Goal: Information Seeking & Learning: Find specific fact

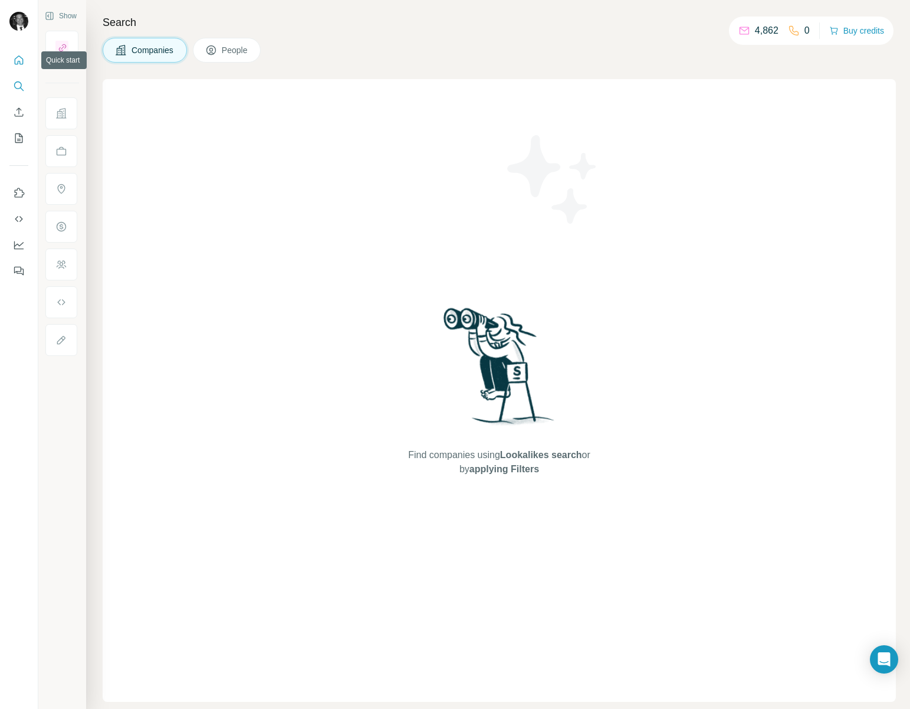
click at [15, 62] on icon "Quick start" at bounding box center [19, 59] width 9 height 9
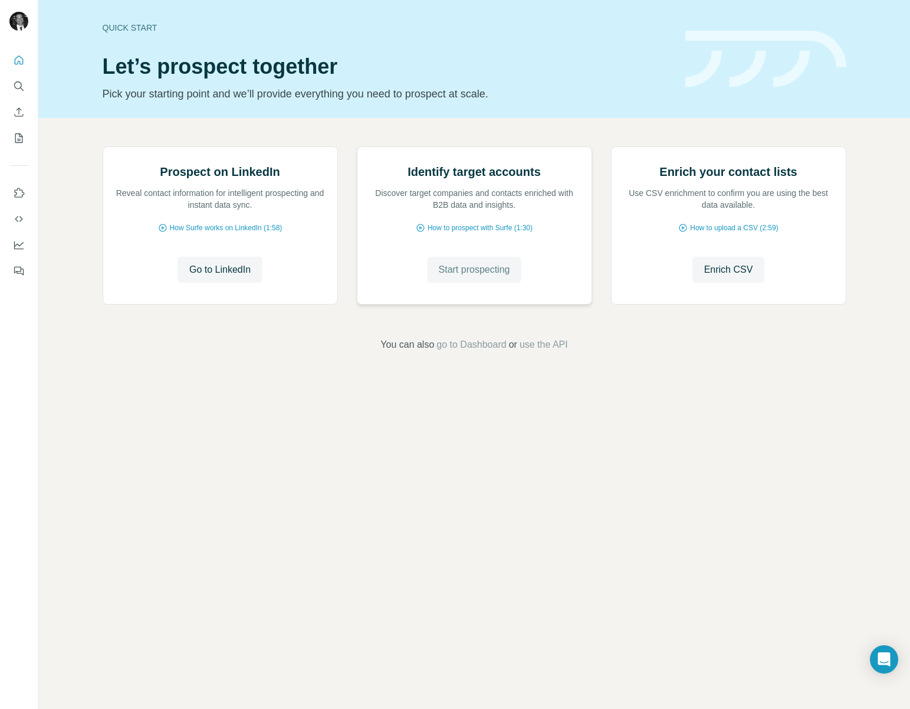
click at [469, 277] on span "Start prospecting" at bounding box center [474, 270] width 71 height 14
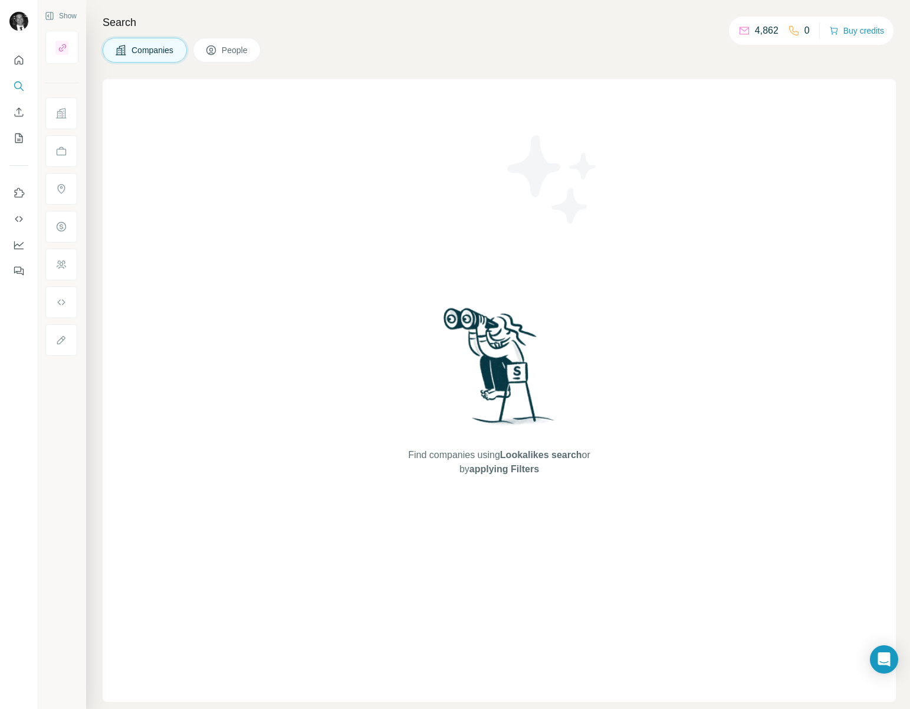
click at [249, 53] on span "People" at bounding box center [235, 50] width 27 height 12
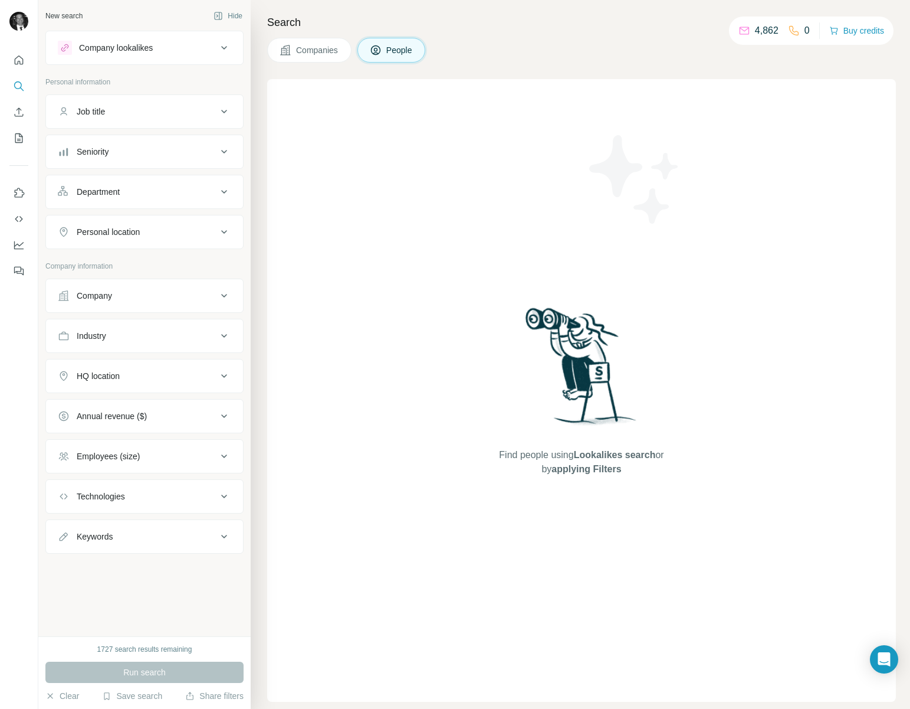
click at [221, 109] on icon at bounding box center [224, 111] width 14 height 14
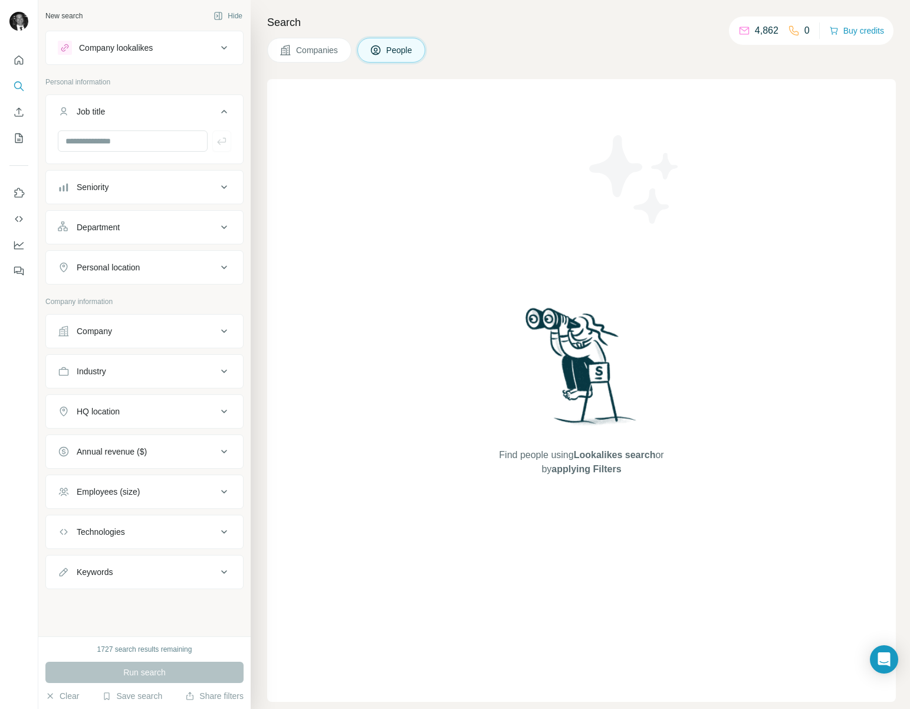
click at [221, 109] on icon at bounding box center [224, 111] width 14 height 14
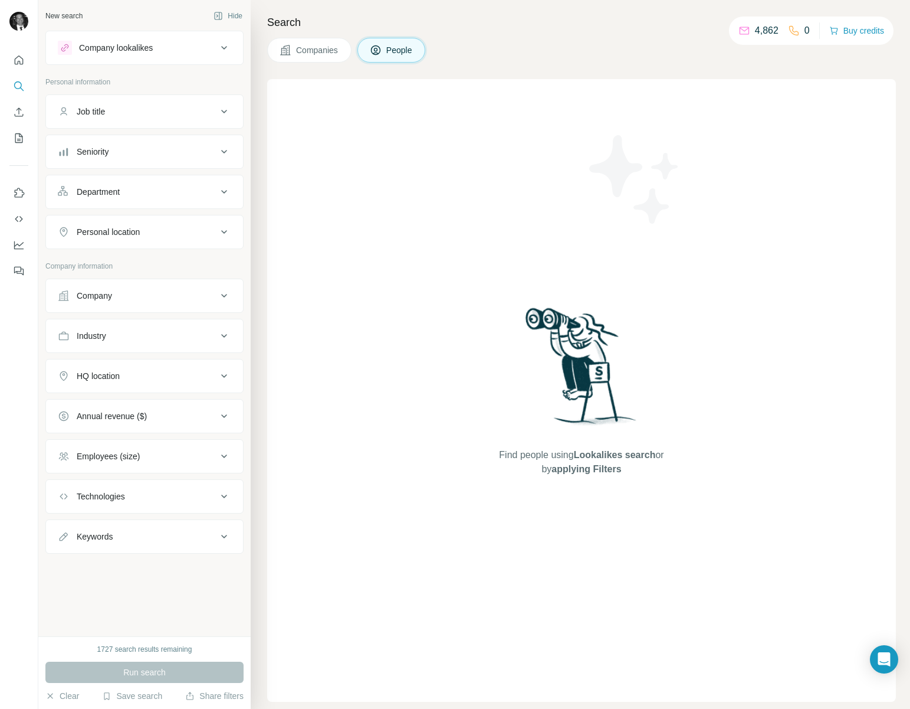
click at [221, 109] on icon at bounding box center [224, 111] width 14 height 14
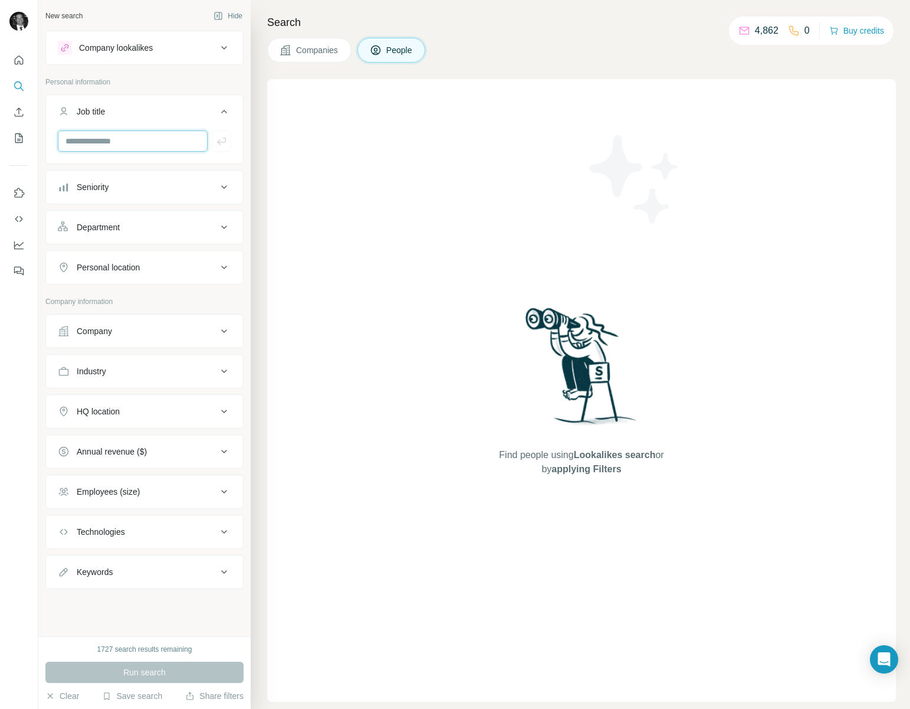
click at [153, 136] on input "text" at bounding box center [133, 140] width 150 height 21
type input "*"
click at [127, 145] on input "text" at bounding box center [133, 140] width 150 height 21
type input "**********"
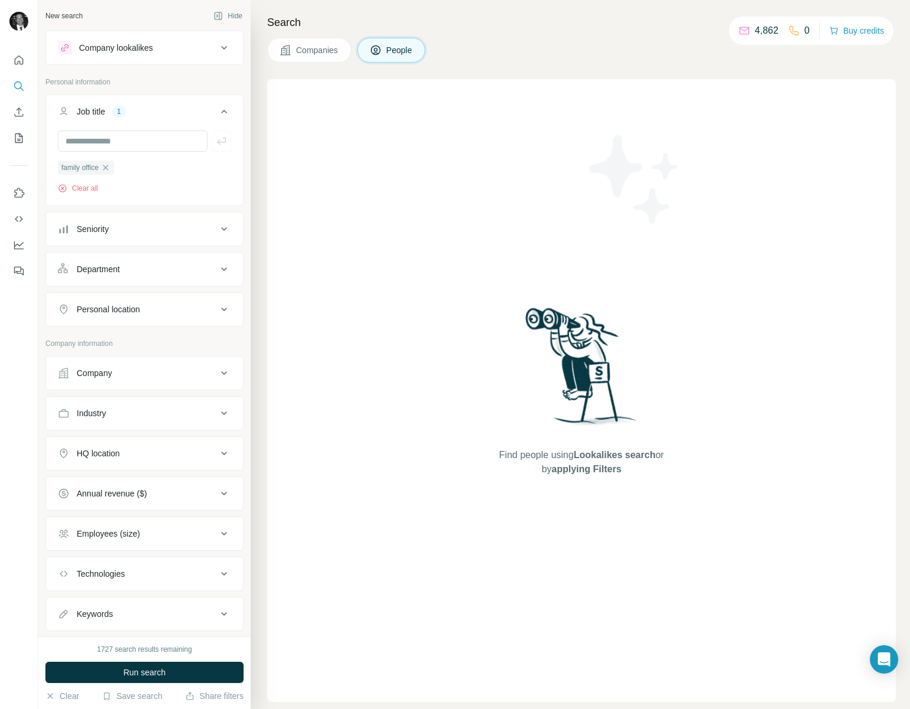
click at [155, 309] on div "Personal location" at bounding box center [137, 309] width 159 height 12
click at [130, 342] on input "text" at bounding box center [144, 338] width 173 height 21
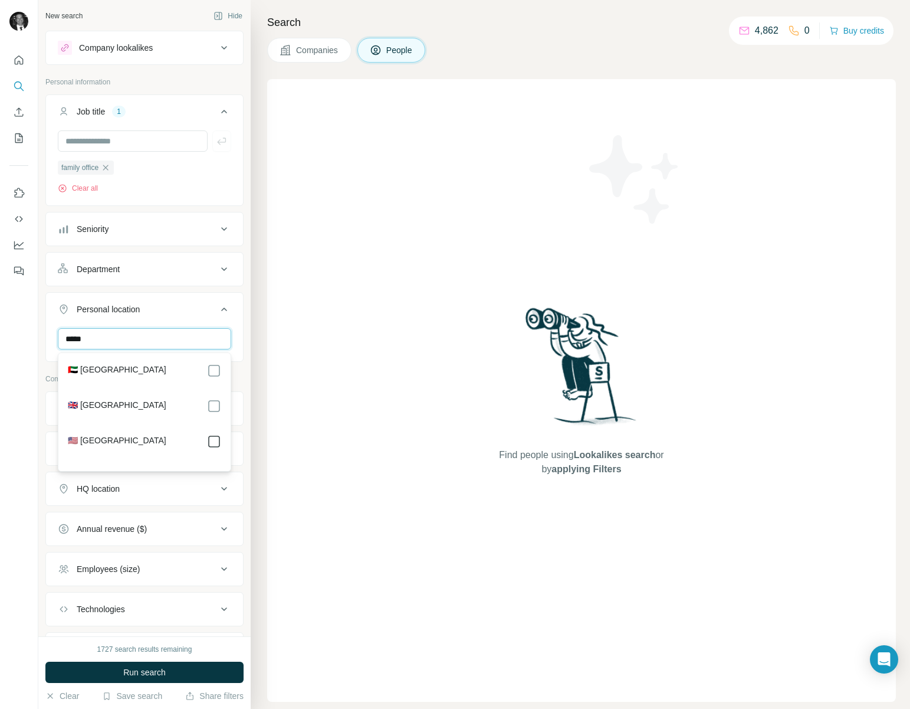
type input "*****"
click at [193, 669] on button "Run search" at bounding box center [144, 671] width 198 height 21
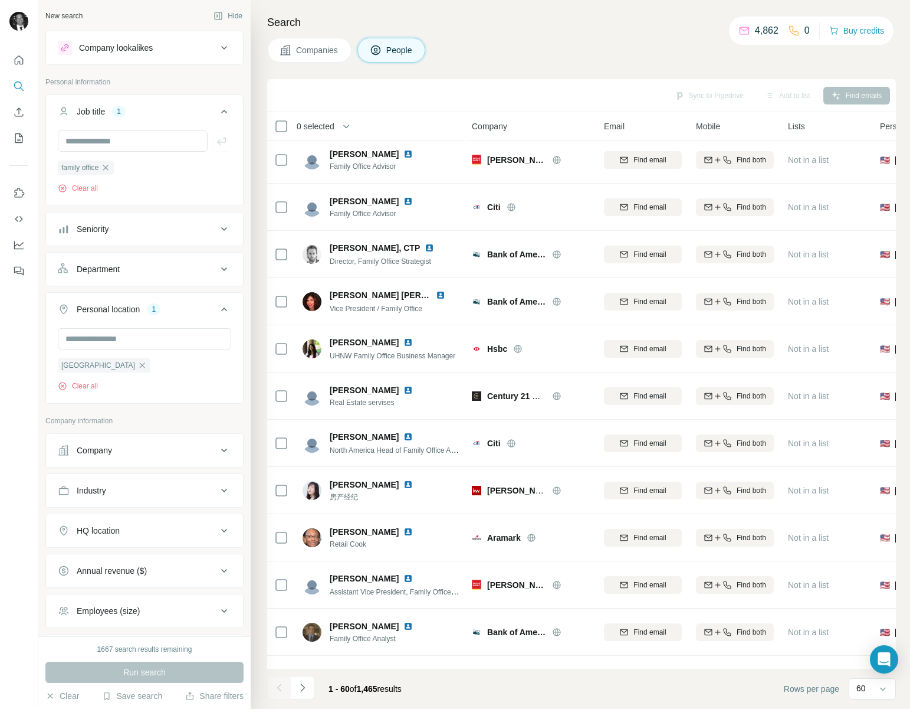
scroll to position [1185, 1]
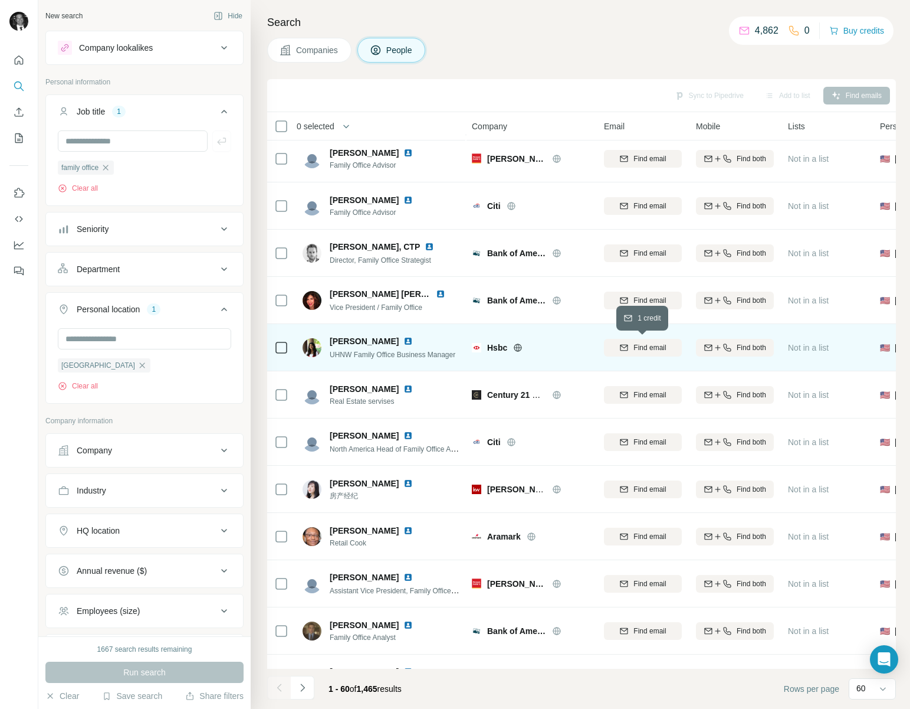
click at [650, 347] on span "Find email" at bounding box center [650, 347] width 32 height 11
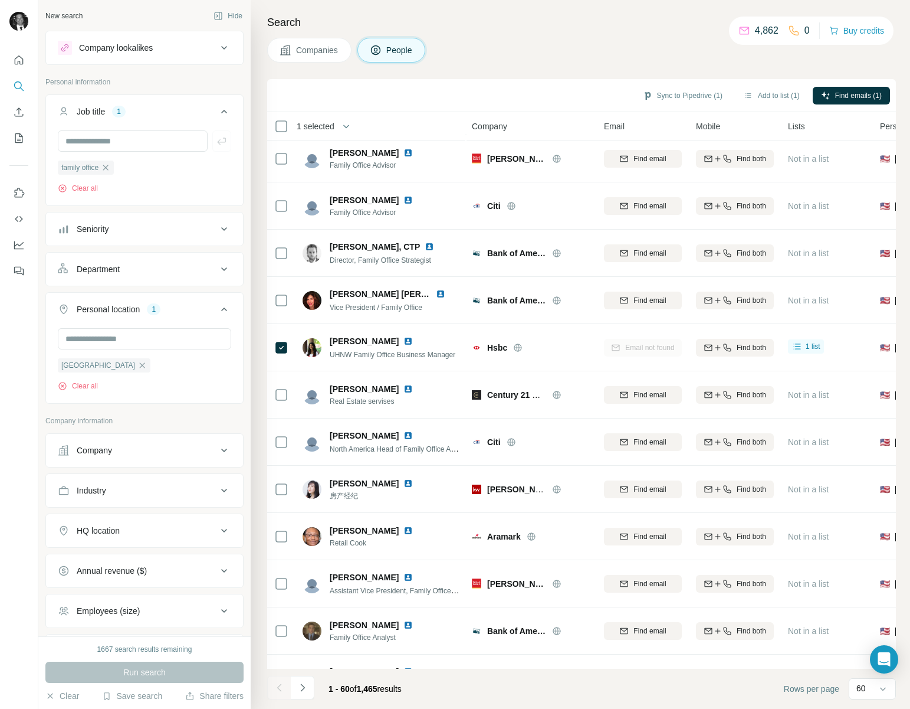
click at [634, 353] on div "Email not found" at bounding box center [643, 347] width 78 height 32
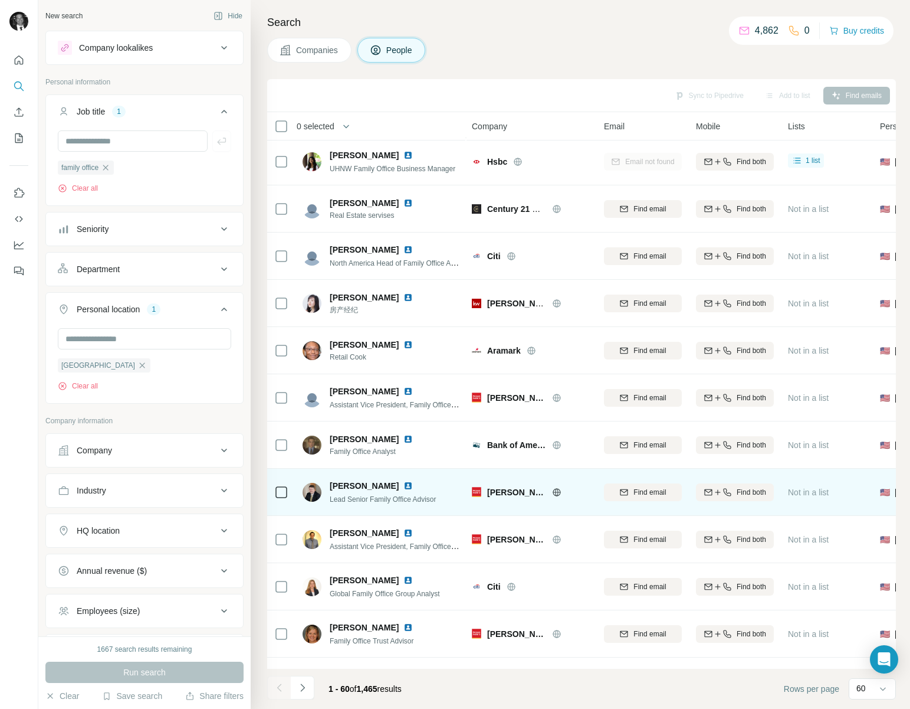
scroll to position [1365, 1]
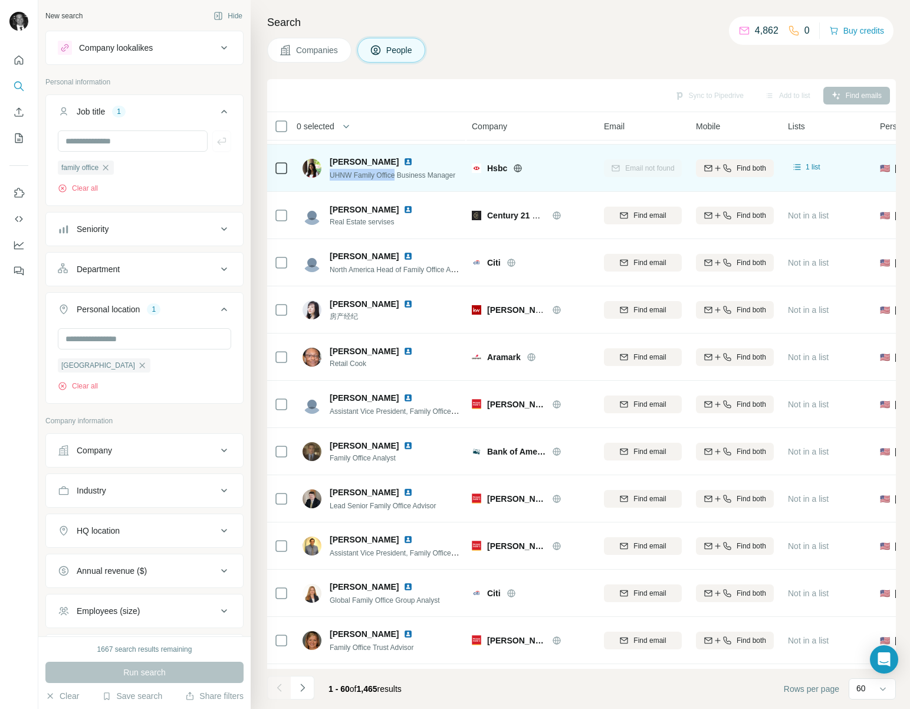
drag, startPoint x: 398, startPoint y: 176, endPoint x: 329, endPoint y: 176, distance: 68.5
click at [329, 176] on div "Maliha Rahman UHNW Family Office Business Manager" at bounding box center [379, 168] width 153 height 25
copy span "UHNW Family Office"
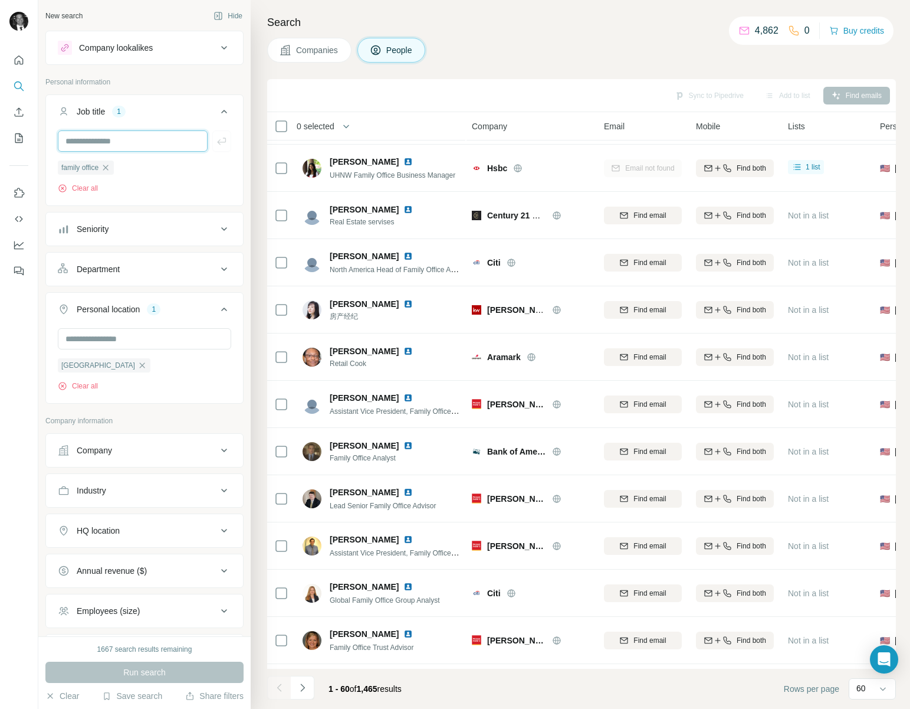
click at [111, 140] on input "text" at bounding box center [133, 140] width 150 height 21
paste input "**********"
type input "**********"
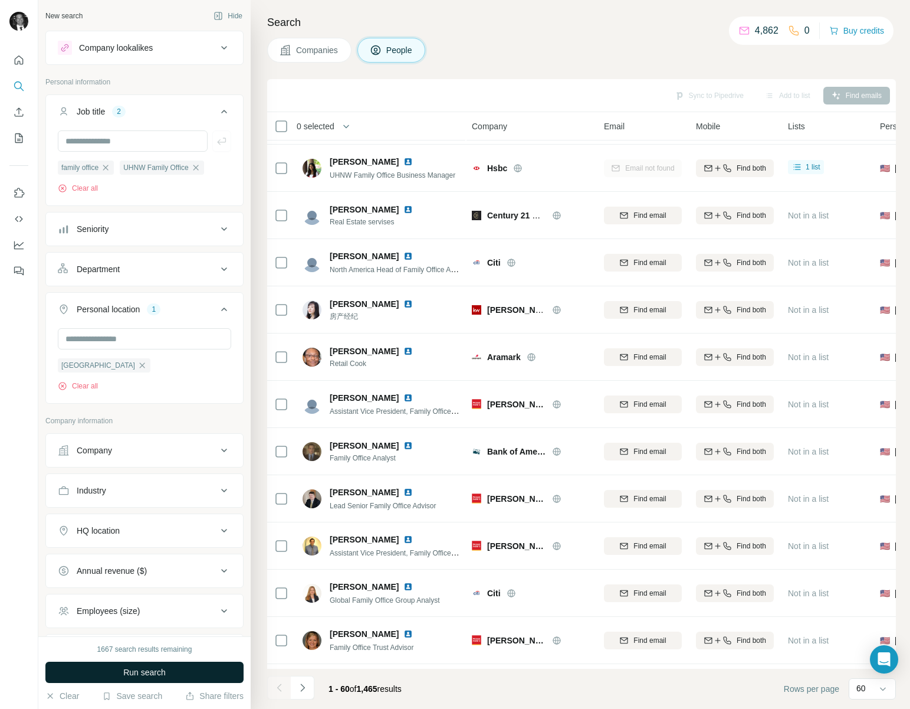
click at [155, 673] on span "Run search" at bounding box center [144, 672] width 42 height 12
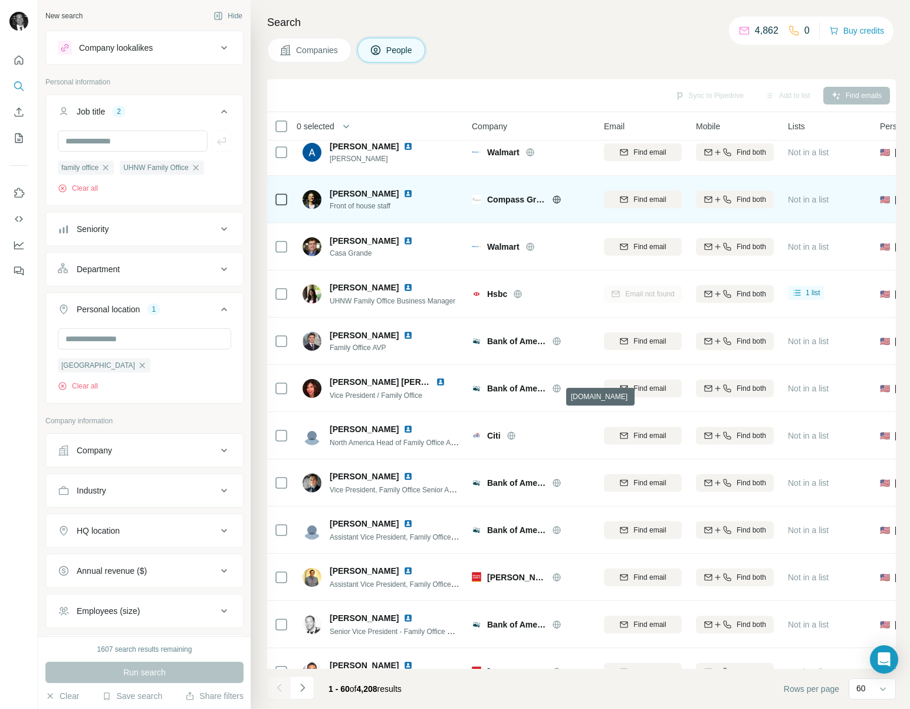
scroll to position [0, 1]
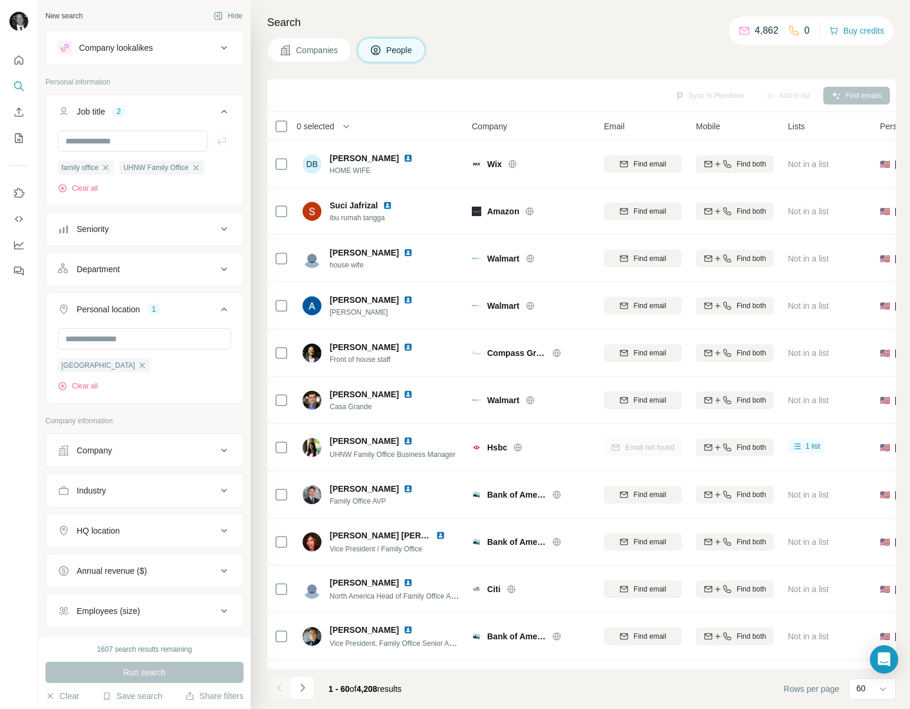
click at [192, 650] on div "1607 search results remaining" at bounding box center [144, 649] width 95 height 11
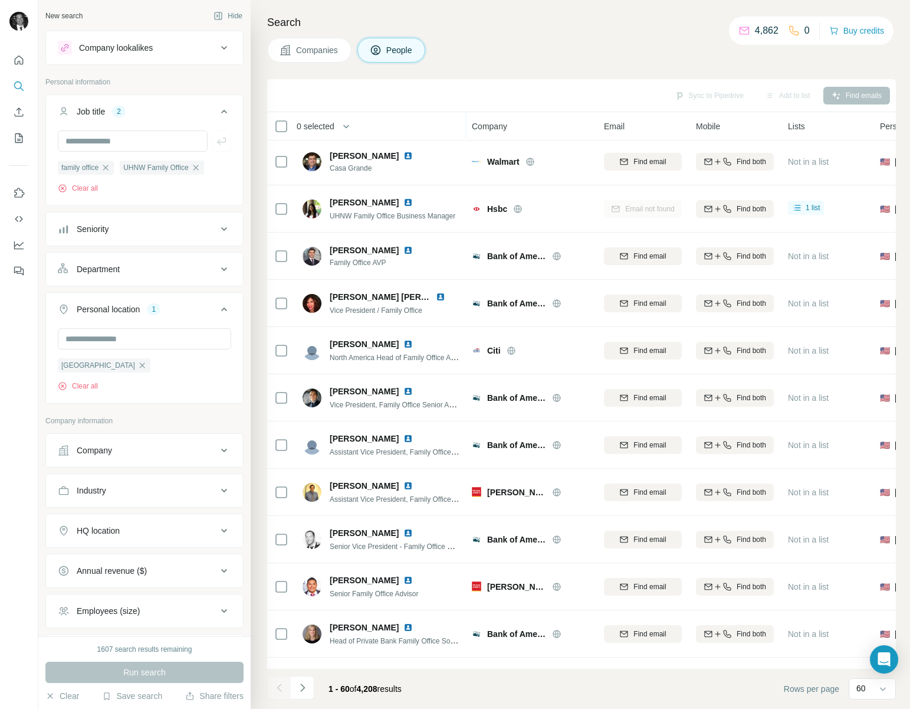
scroll to position [240, 1]
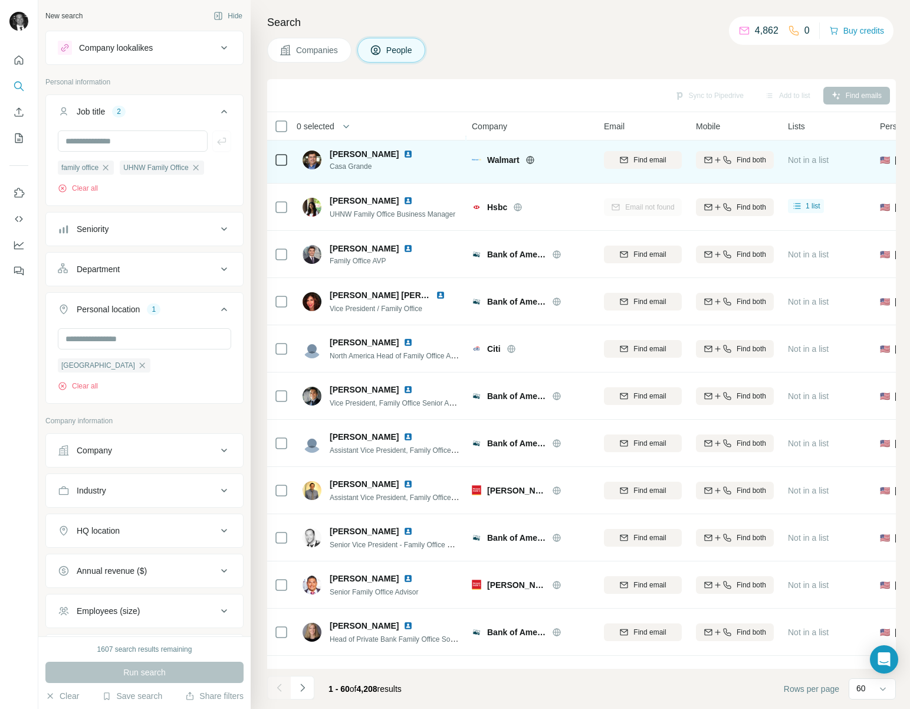
click at [404, 154] on img at bounding box center [408, 153] width 9 height 9
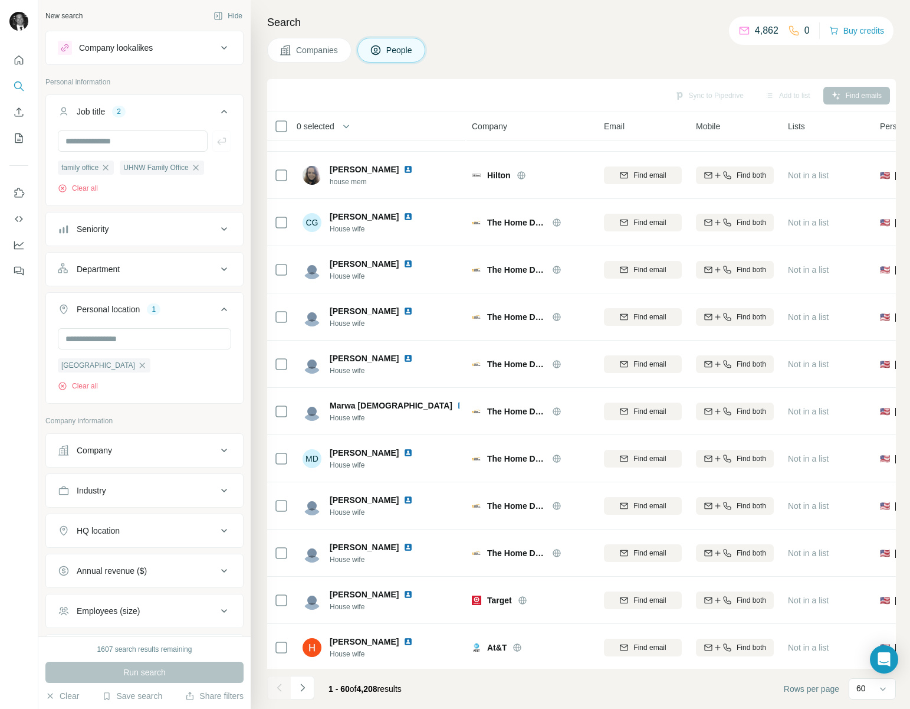
scroll to position [2304, 1]
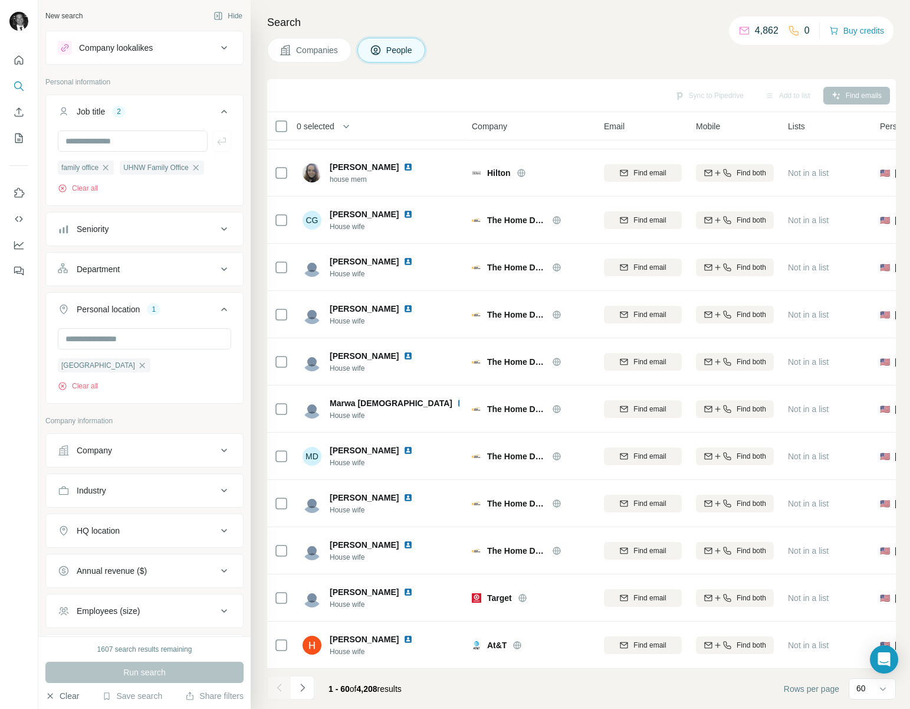
click at [64, 694] on button "Clear" at bounding box center [62, 696] width 34 height 12
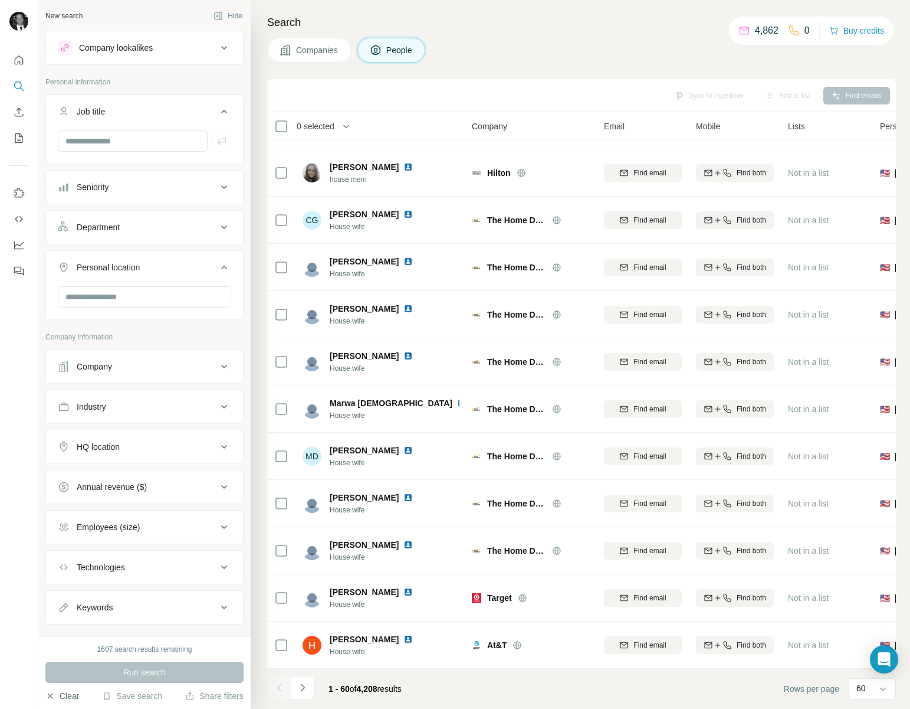
click at [64, 694] on button "Clear" at bounding box center [62, 696] width 34 height 12
click at [50, 691] on icon "button" at bounding box center [49, 695] width 9 height 9
click at [60, 692] on button "Clear" at bounding box center [62, 696] width 34 height 12
click at [58, 691] on button "Clear" at bounding box center [62, 696] width 34 height 12
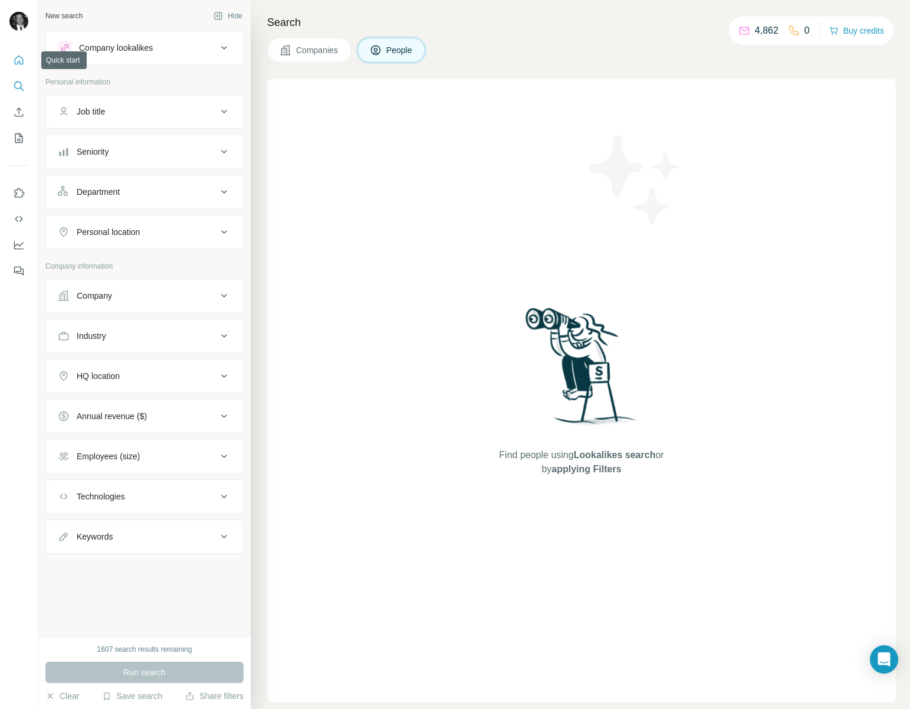
click at [21, 58] on icon "Quick start" at bounding box center [19, 60] width 12 height 12
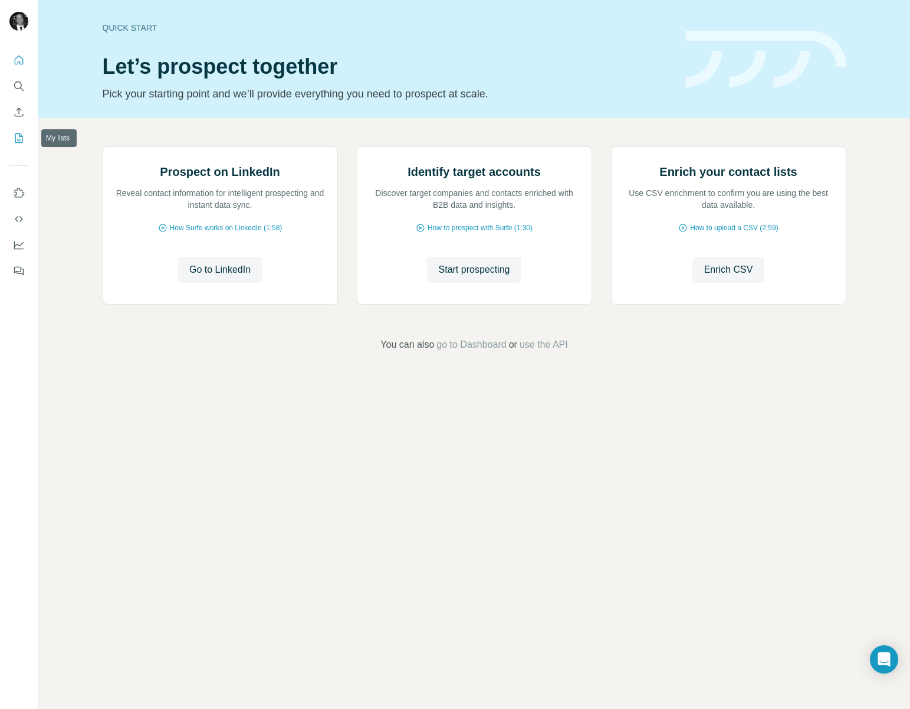
click at [16, 137] on icon "My lists" at bounding box center [19, 138] width 12 height 12
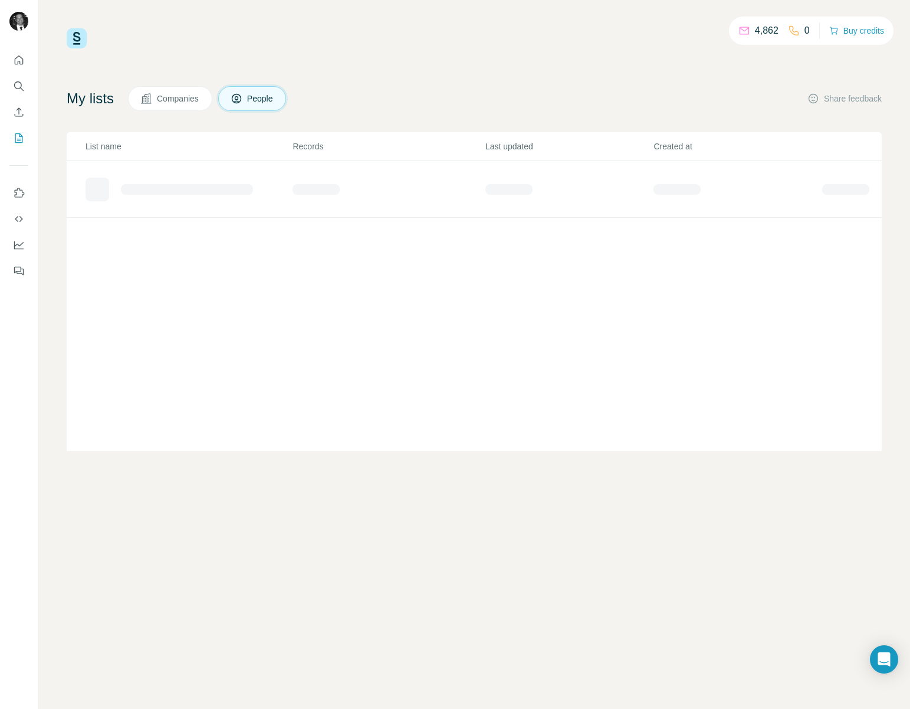
click at [178, 103] on span "Companies" at bounding box center [178, 99] width 43 height 12
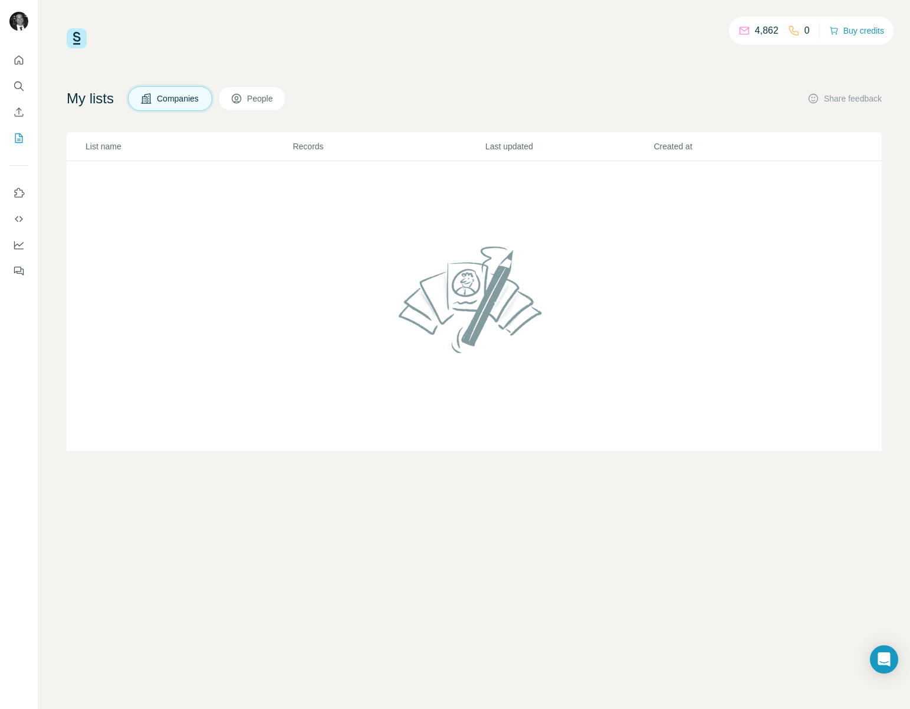
click at [254, 103] on span "People" at bounding box center [260, 99] width 27 height 12
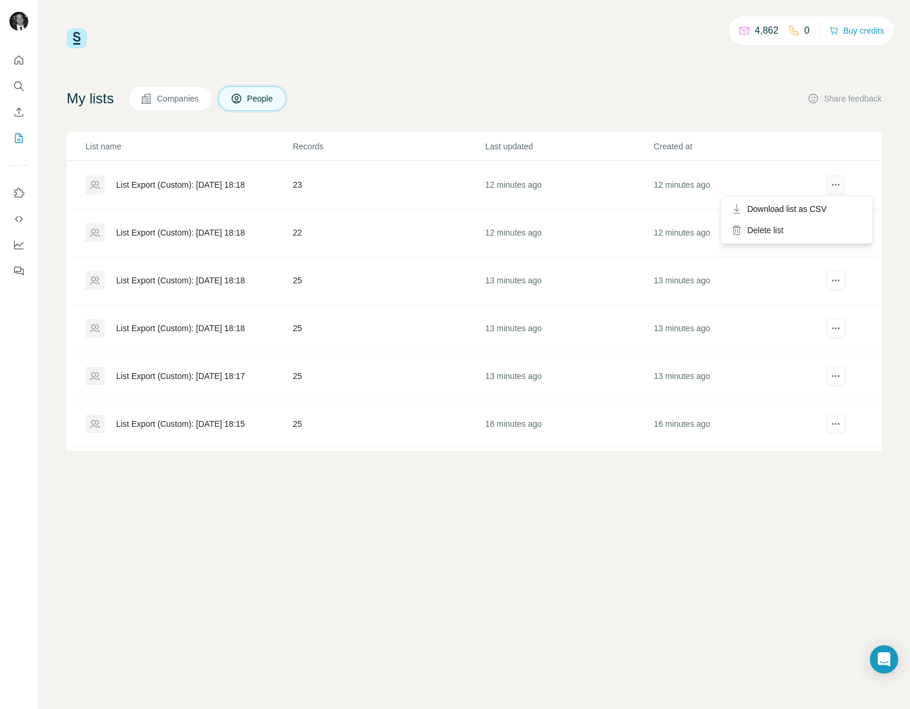
click at [834, 188] on icon "actions" at bounding box center [836, 185] width 12 height 12
click at [417, 79] on div "4,862 0 Buy credits My lists Companies People Share feedback List name Records …" at bounding box center [474, 239] width 815 height 422
click at [165, 96] on span "Companies" at bounding box center [178, 99] width 43 height 12
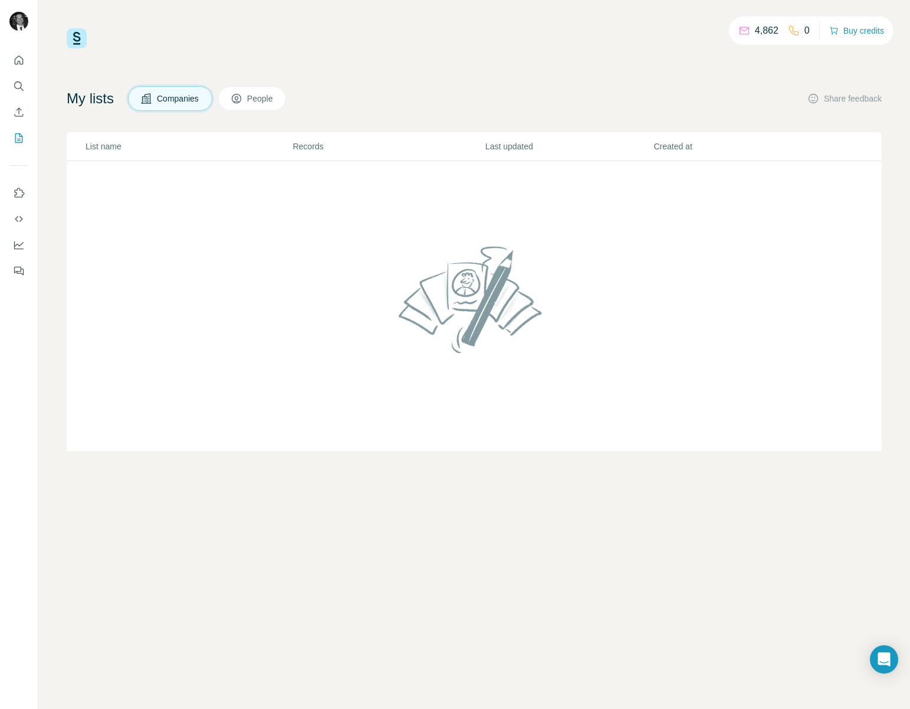
click at [256, 96] on span "People" at bounding box center [260, 99] width 27 height 12
